Goal: Transaction & Acquisition: Purchase product/service

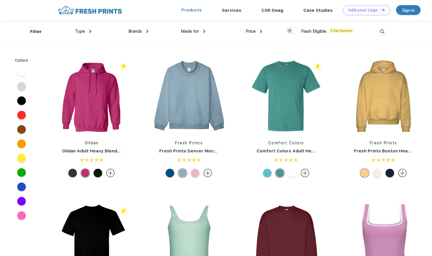
click at [192, 11] on link "Products" at bounding box center [192, 9] width 20 height 5
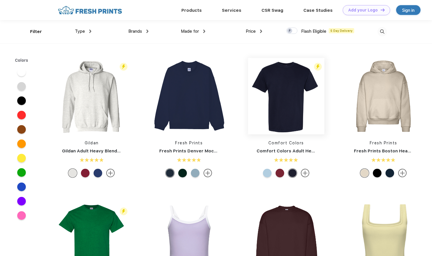
scroll to position [0, 0]
click at [88, 31] on div "Type" at bounding box center [83, 31] width 16 height 7
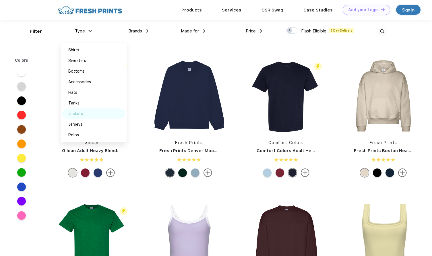
click at [76, 115] on div "Jackets" at bounding box center [75, 114] width 15 height 6
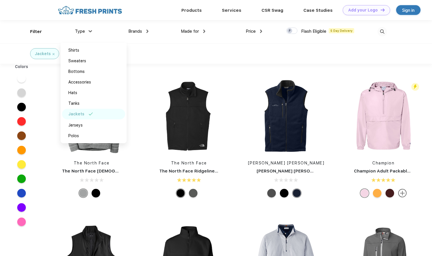
click at [239, 56] on div "Jackets" at bounding box center [216, 53] width 432 height 20
